Goal: Transaction & Acquisition: Purchase product/service

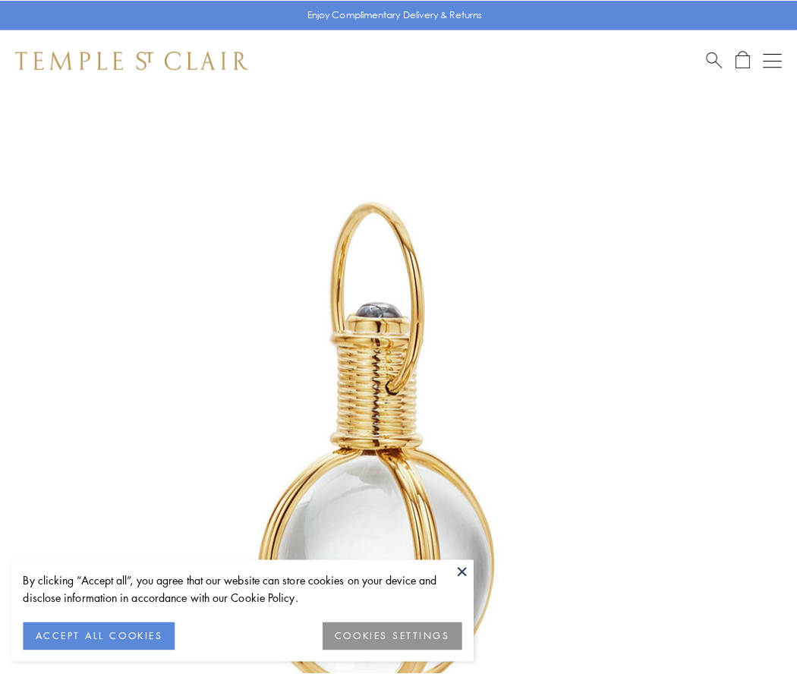
scroll to position [396, 0]
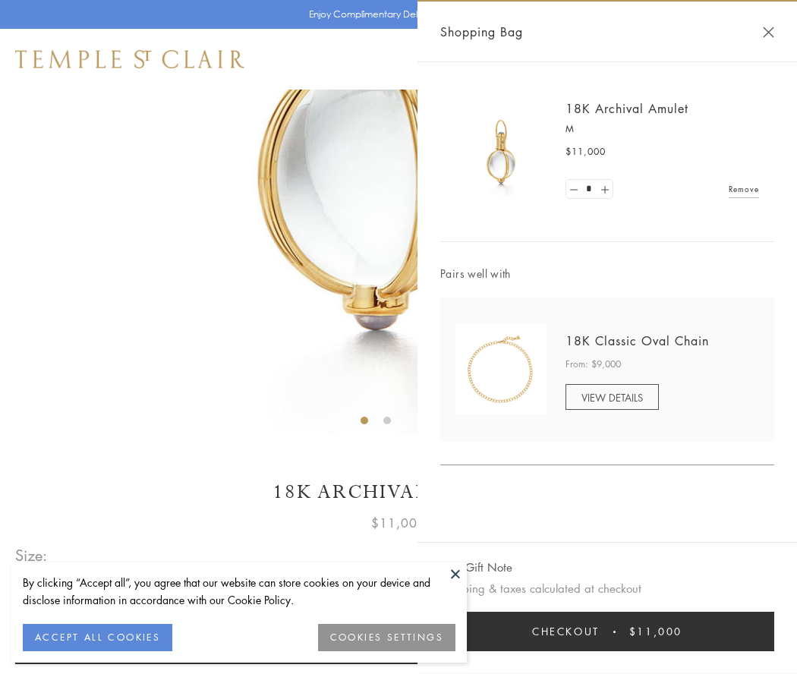
click at [607, 631] on button "Checkout $11,000" at bounding box center [607, 631] width 334 height 39
